Goal: Consume media (video, audio)

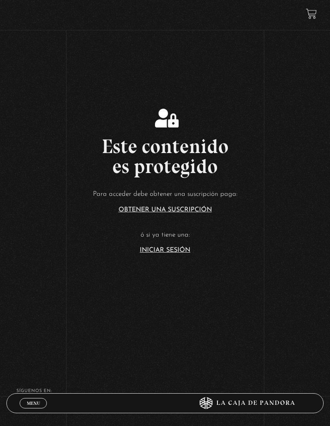
click at [142, 254] on article "Para acceder debe obtener una suscripción paga: Obtener una suscripción ó si ya…" at bounding box center [165, 220] width 330 height 65
click at [157, 254] on link "Iniciar Sesión" at bounding box center [165, 250] width 50 height 6
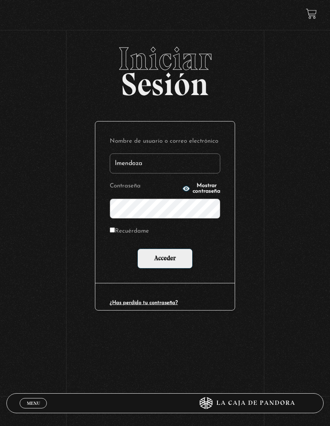
type input "lmendoza"
click at [165, 260] on input "Acceder" at bounding box center [164, 259] width 55 height 20
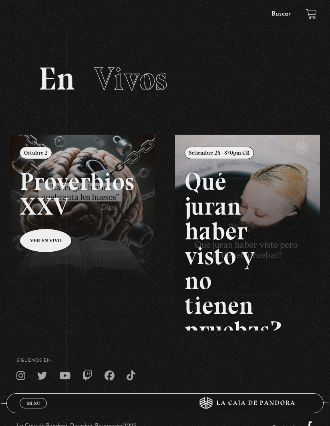
click at [30, 402] on span "Menu" at bounding box center [33, 403] width 13 height 5
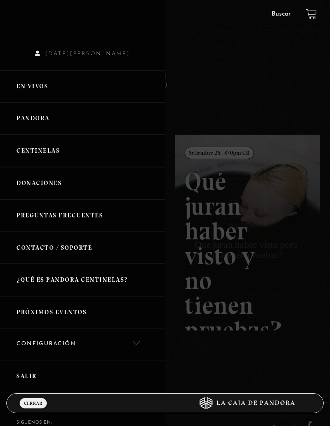
click at [19, 85] on link "En vivos" at bounding box center [82, 86] width 165 height 32
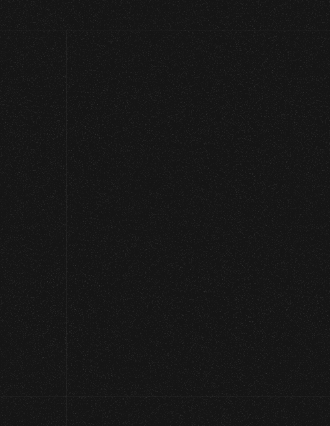
click at [31, 87] on section "En Vivos" at bounding box center [165, 89] width 330 height 92
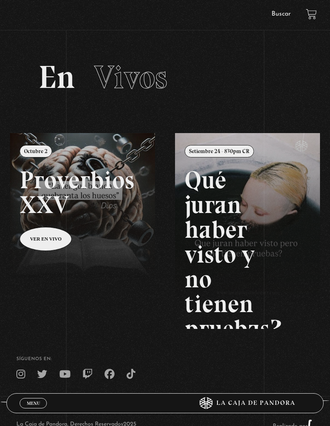
scroll to position [25, 0]
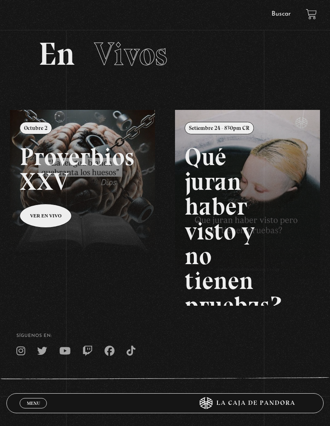
click at [32, 401] on span "Menu" at bounding box center [33, 403] width 13 height 5
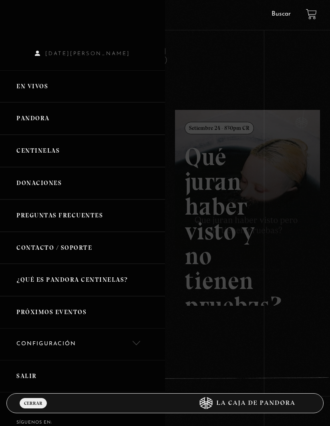
click at [63, 121] on link "Pandora" at bounding box center [82, 118] width 165 height 32
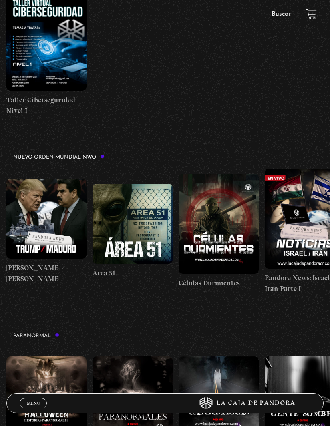
scroll to position [292, 0]
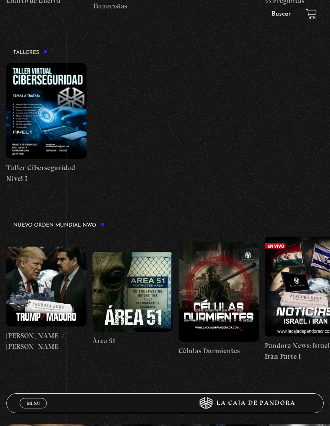
click at [50, 308] on figure at bounding box center [46, 287] width 80 height 80
